Goal: Information Seeking & Learning: Check status

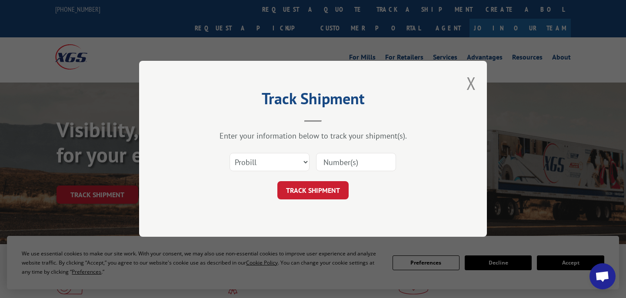
paste input "978102"
click at [336, 168] on input at bounding box center [356, 162] width 80 height 18
type input "978102"
click at [278, 162] on select "Select category... Probill BOL PO" at bounding box center [269, 162] width 80 height 18
select select "bol"
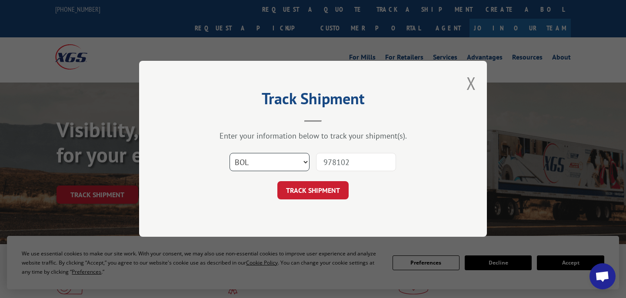
click at [229, 153] on select "Select category... Probill BOL PO" at bounding box center [269, 162] width 80 height 18
click at [302, 194] on button "TRACK SHIPMENT" at bounding box center [312, 191] width 71 height 18
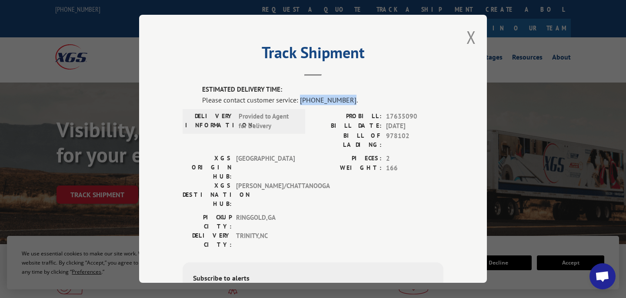
drag, startPoint x: 345, startPoint y: 99, endPoint x: 300, endPoint y: 102, distance: 45.3
click at [300, 102] on div "Please contact customer service: [PHONE_NUMBER]." at bounding box center [322, 100] width 241 height 10
copy div "[PHONE_NUMBER]"
click at [398, 115] on span "17635090" at bounding box center [414, 117] width 57 height 10
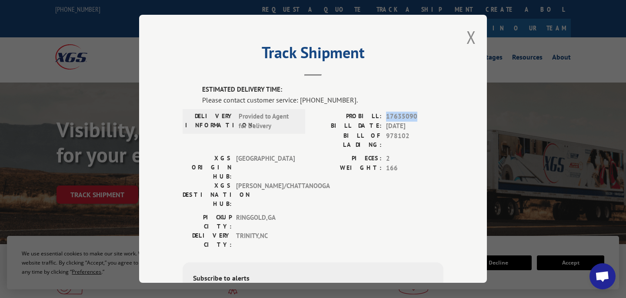
copy span "17635090"
